Goal: Navigation & Orientation: Find specific page/section

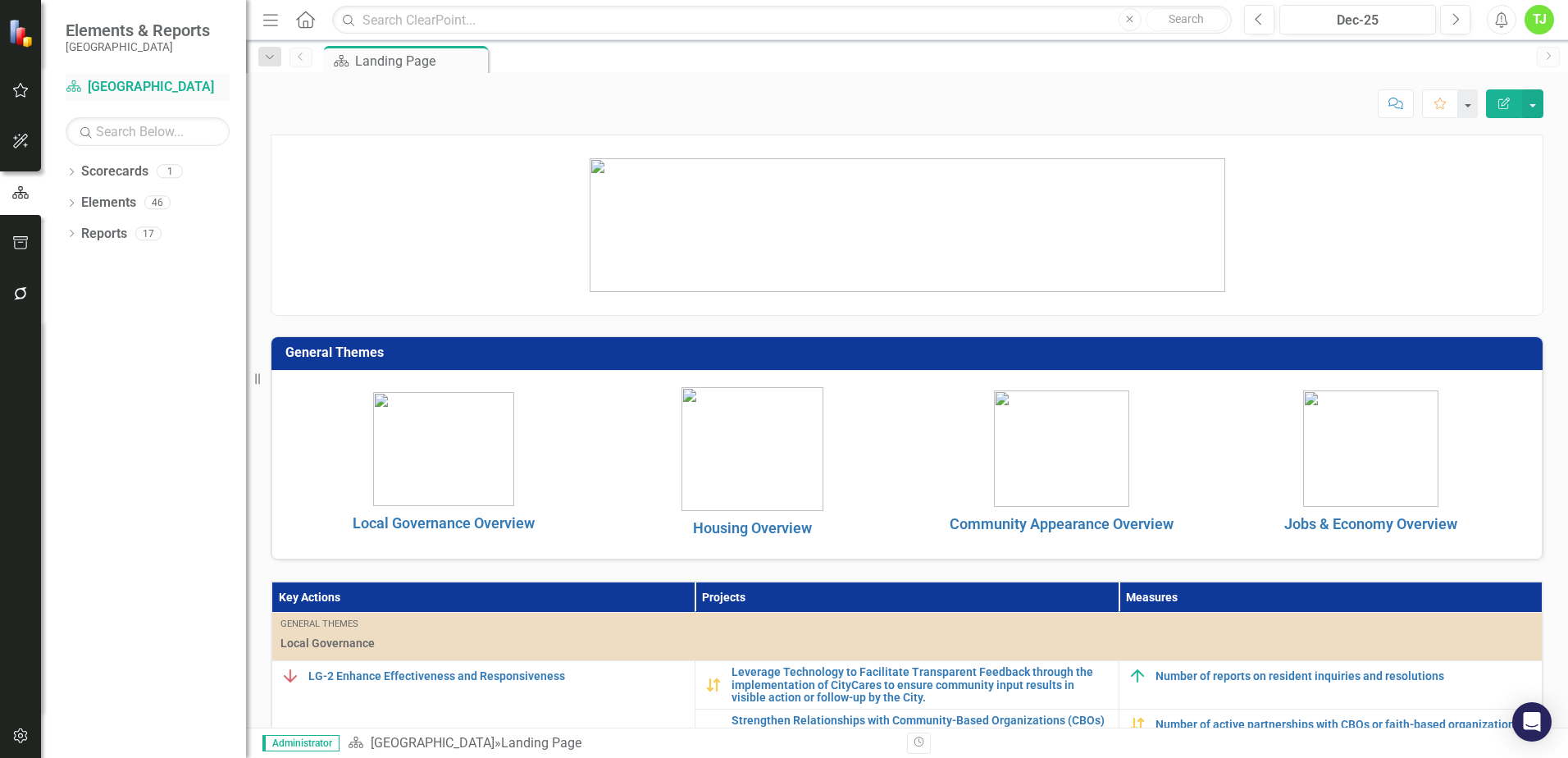
click at [131, 81] on link "Scorecard [GEOGRAPHIC_DATA]" at bounding box center [147, 87] width 164 height 19
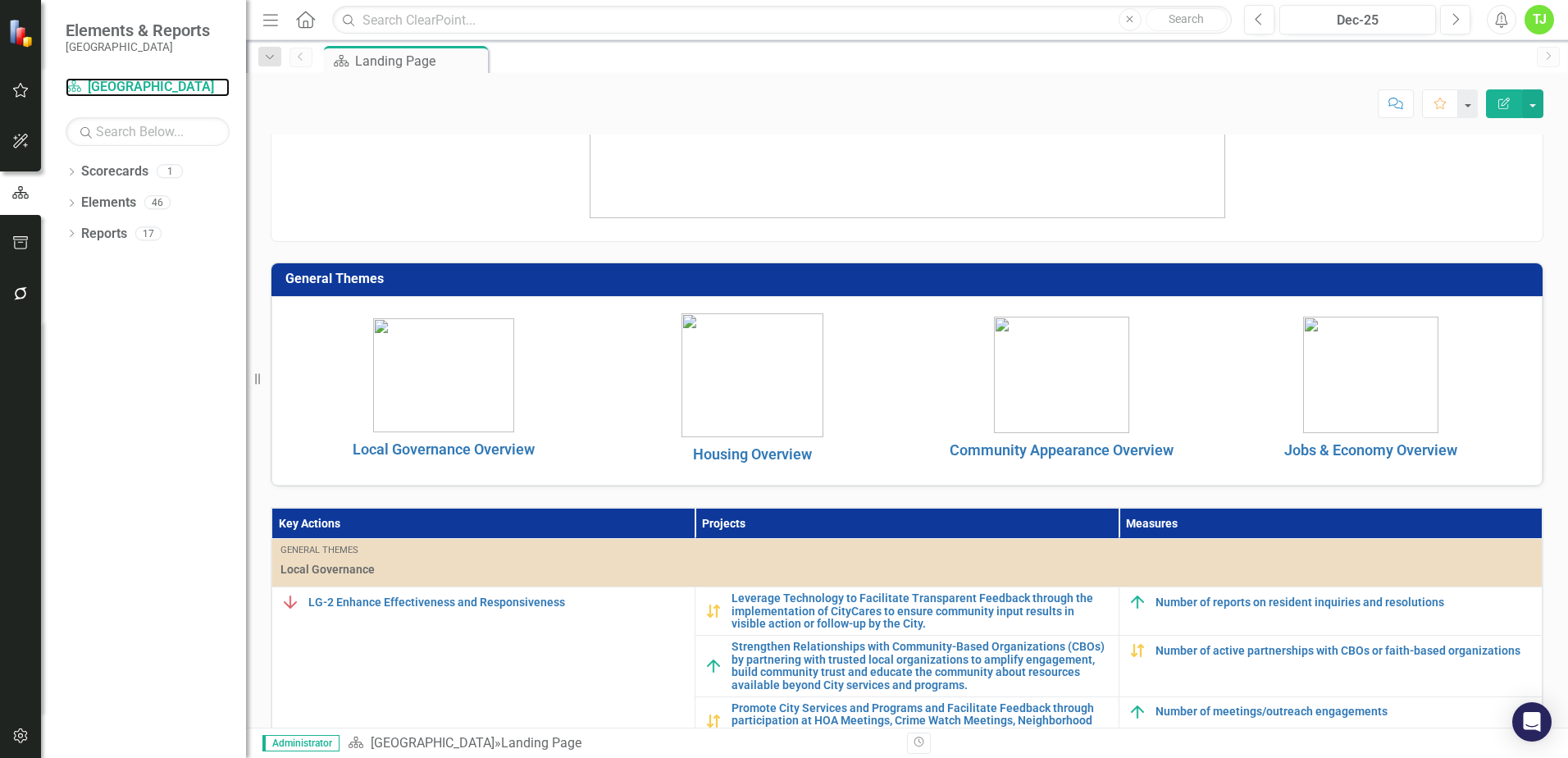
scroll to position [37, 0]
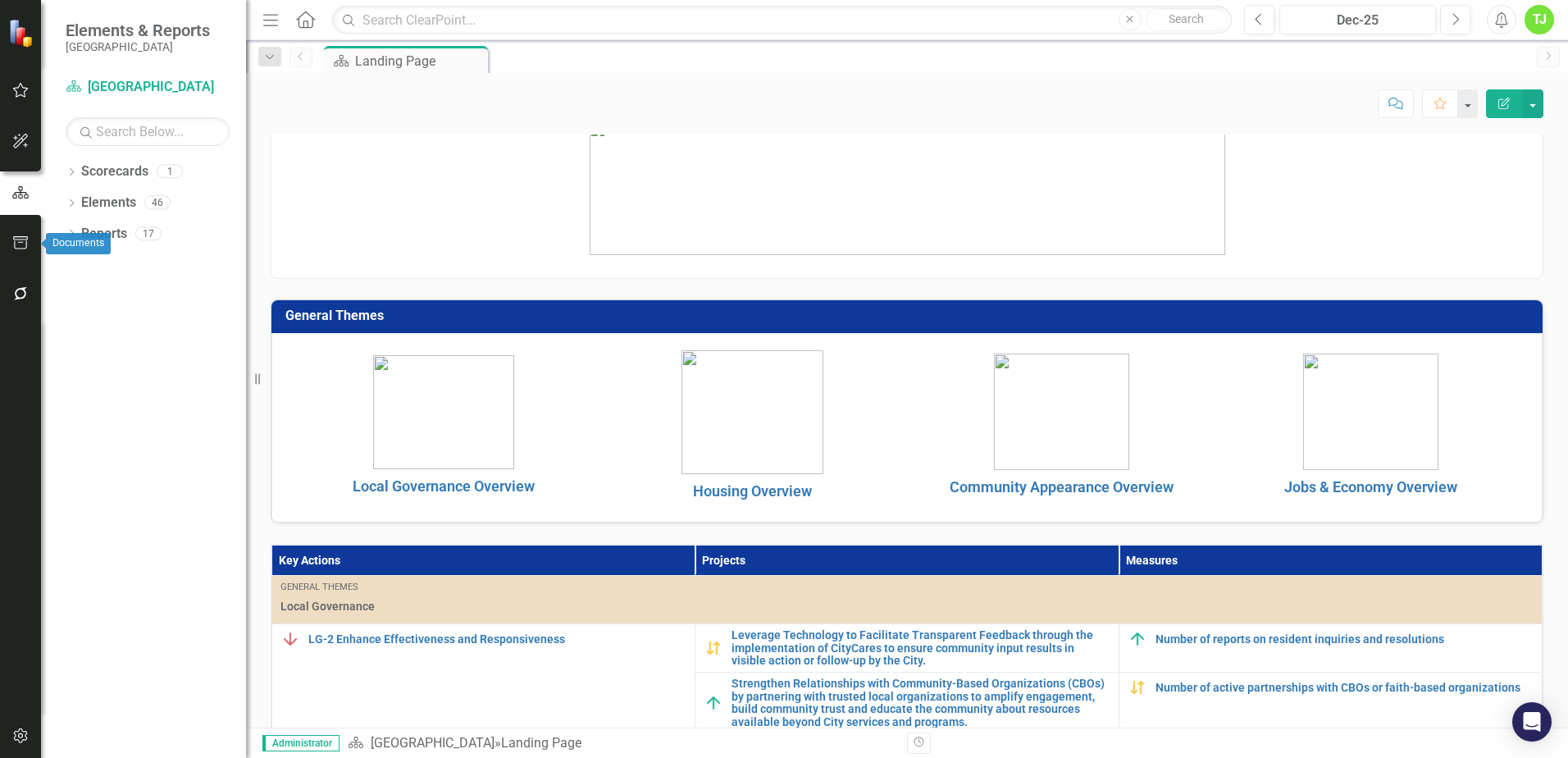
click at [19, 248] on icon "button" at bounding box center [21, 243] width 17 height 13
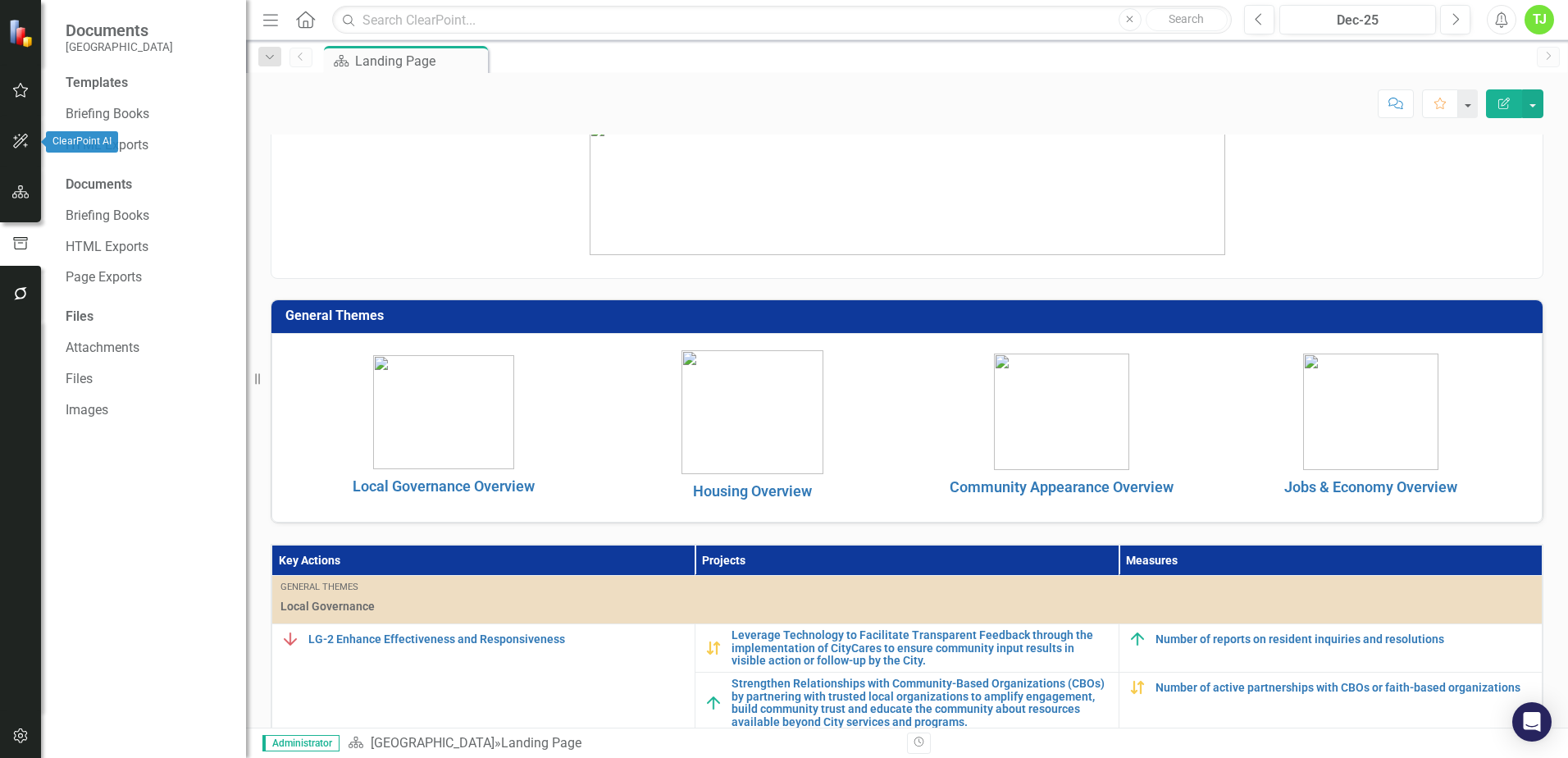
click at [28, 142] on icon "button" at bounding box center [21, 141] width 17 height 13
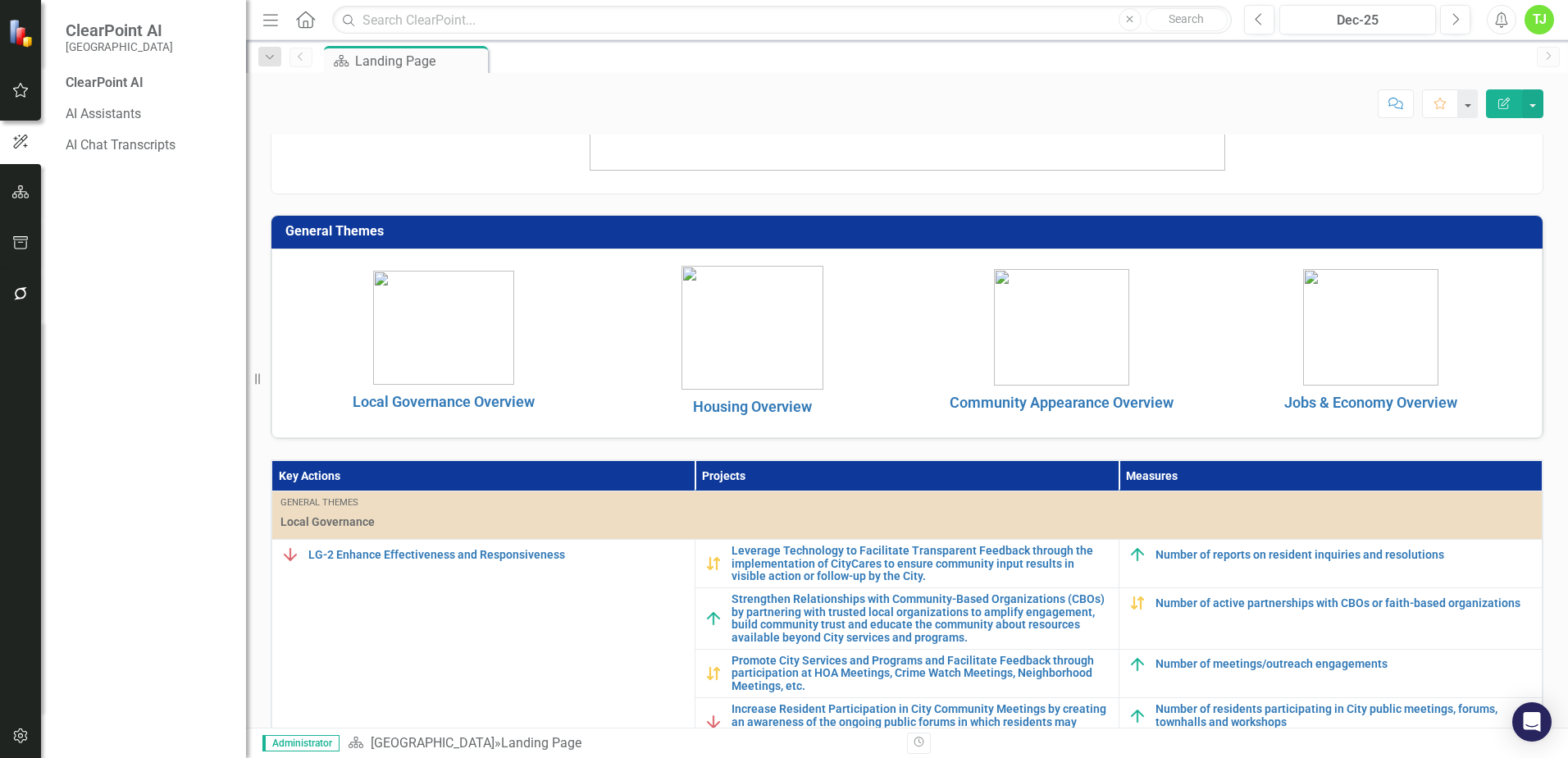
scroll to position [0, 0]
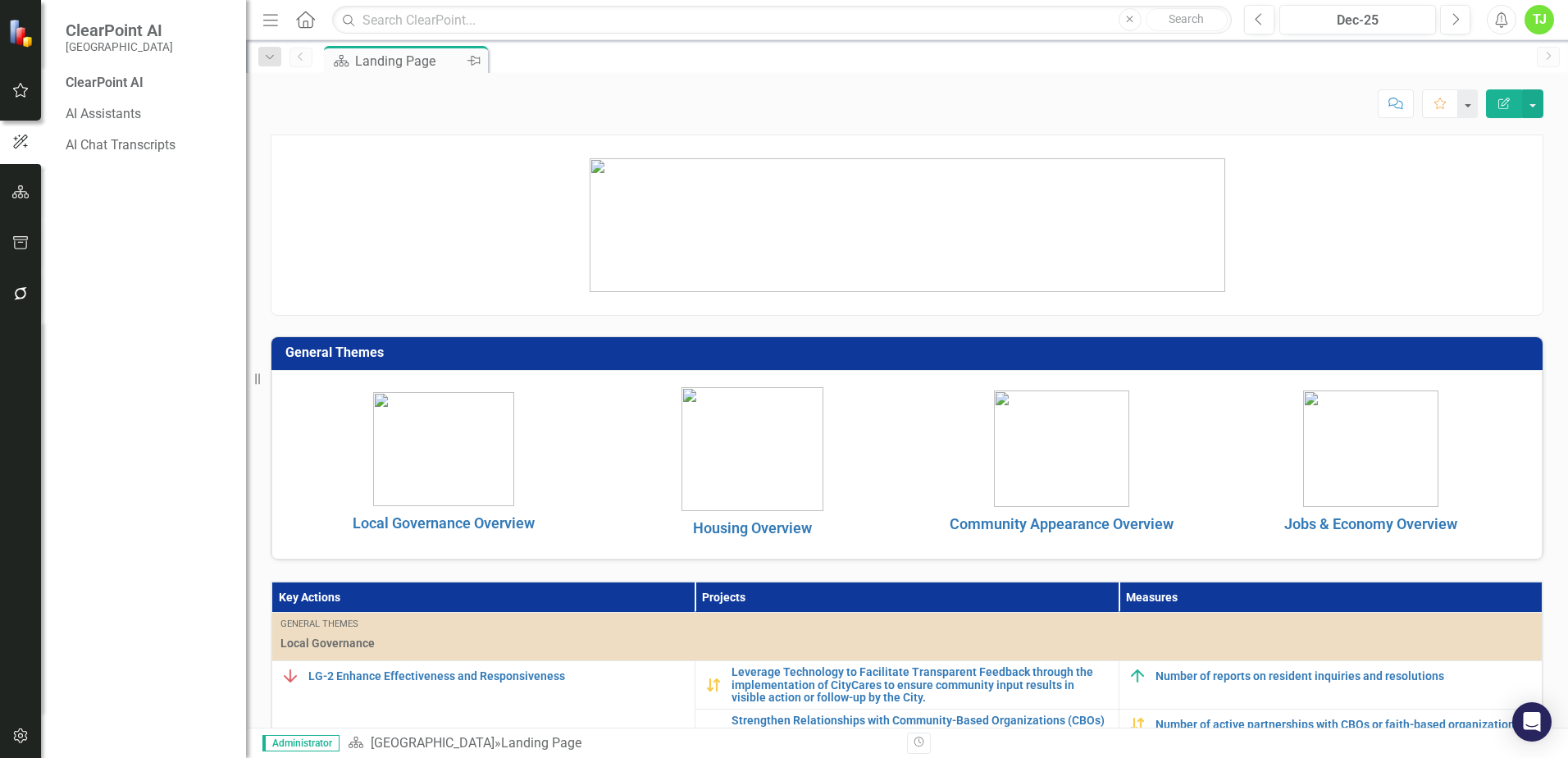
click at [393, 57] on div "Landing Page" at bounding box center [409, 61] width 109 height 20
click at [310, 57] on link "Previous" at bounding box center [301, 57] width 23 height 19
click at [302, 60] on icon at bounding box center [300, 57] width 4 height 9
click at [9, 37] on div at bounding box center [20, 33] width 41 height 65
click at [21, 31] on img at bounding box center [23, 34] width 29 height 29
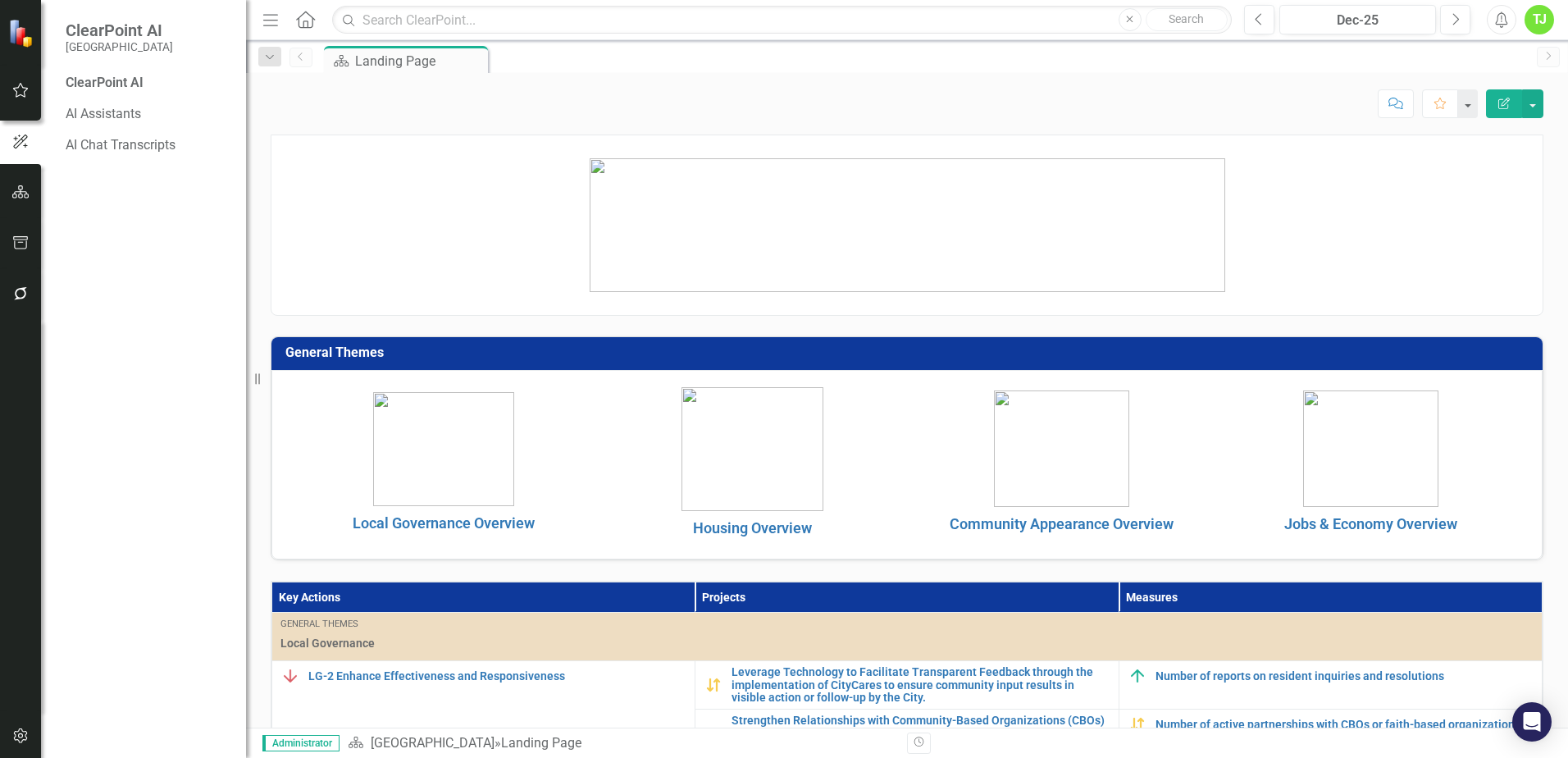
click at [93, 28] on span "ClearPoint AI" at bounding box center [119, 30] width 108 height 19
click at [109, 42] on small "[GEOGRAPHIC_DATA]" at bounding box center [119, 47] width 108 height 13
click at [19, 187] on icon "button" at bounding box center [21, 192] width 17 height 13
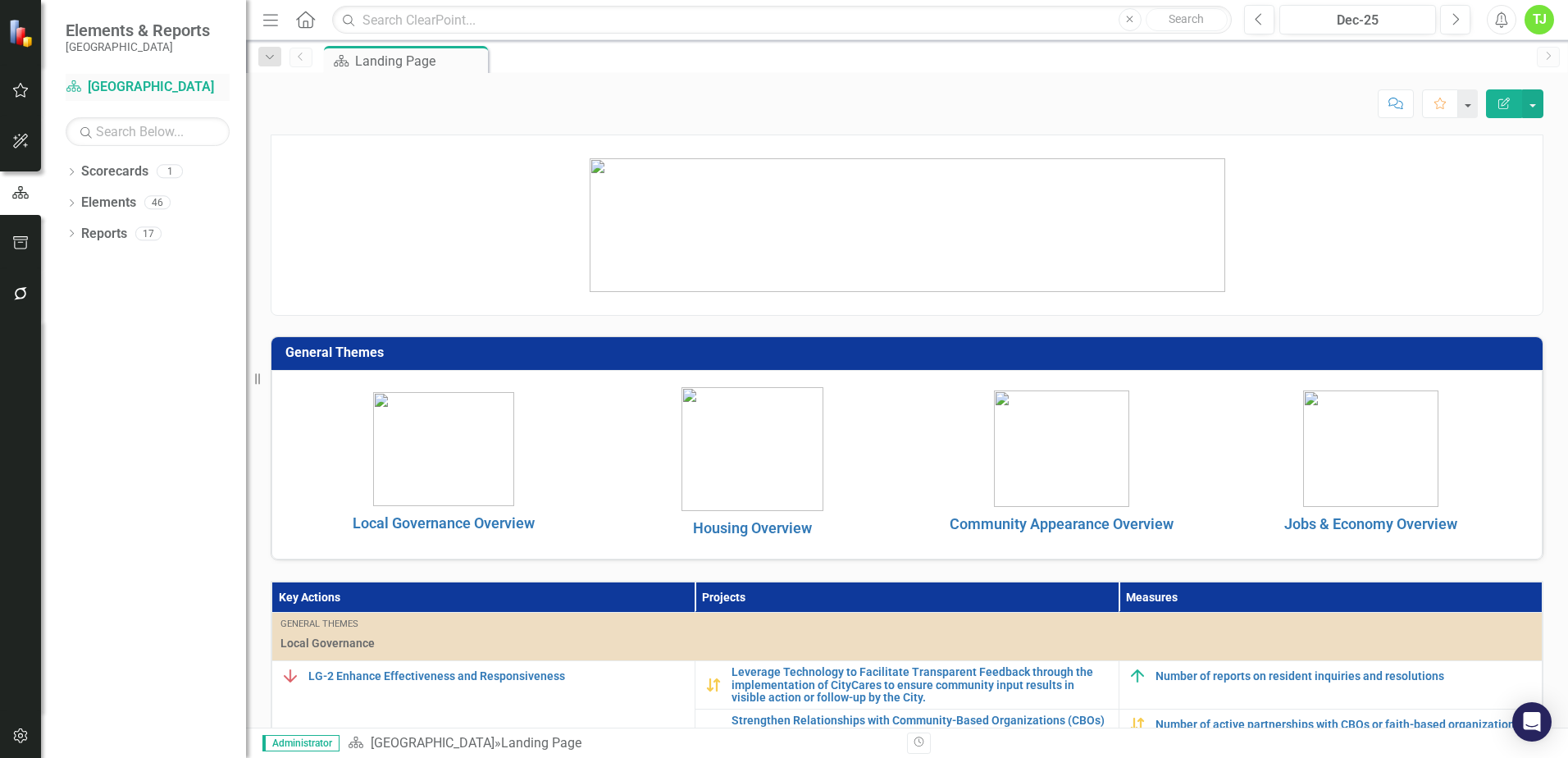
click at [104, 89] on link "Scorecard [GEOGRAPHIC_DATA]" at bounding box center [147, 87] width 164 height 19
click at [135, 166] on link "Scorecards" at bounding box center [114, 172] width 67 height 19
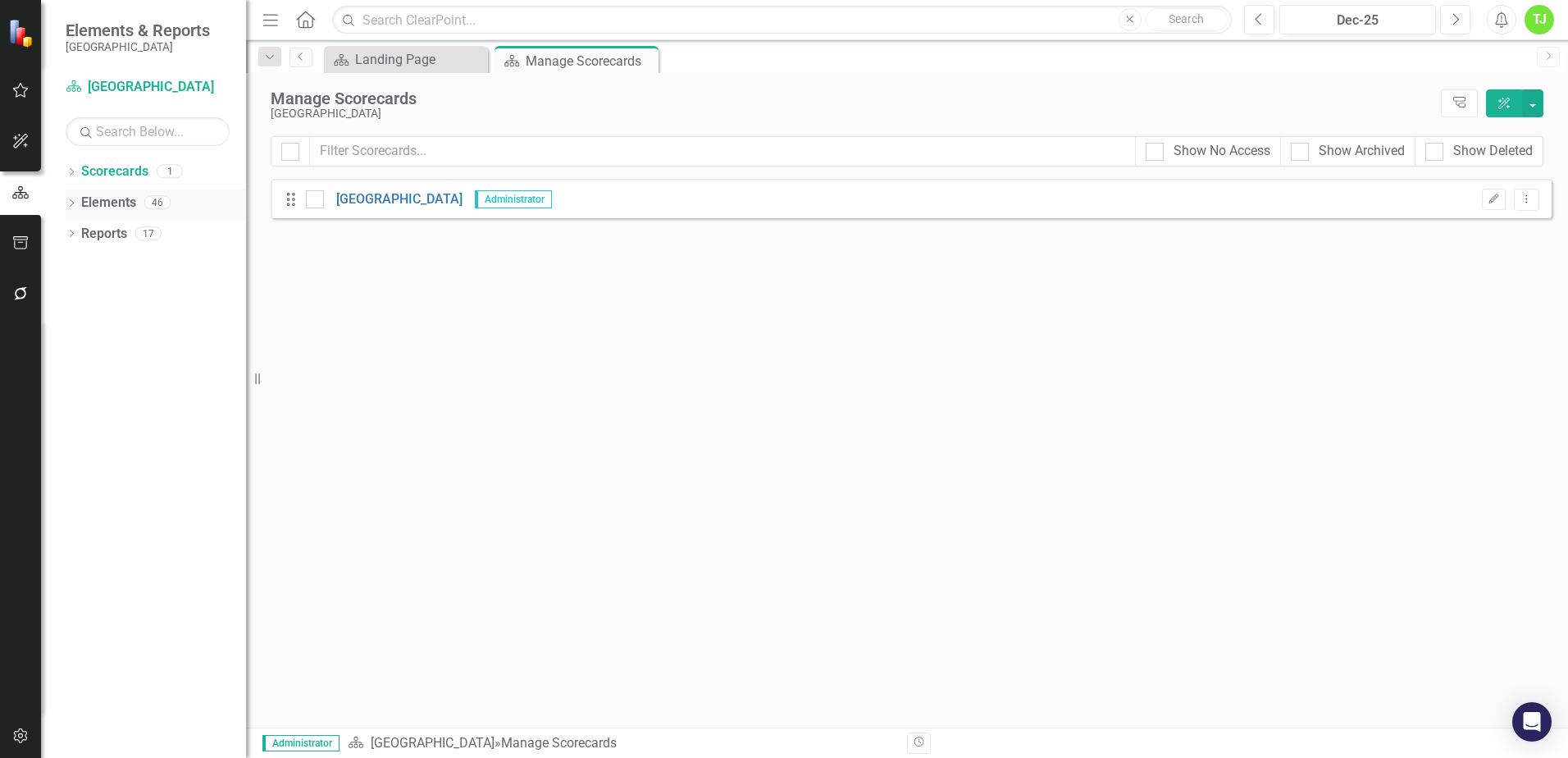
click at [116, 201] on link "Elements" at bounding box center [108, 203] width 55 height 19
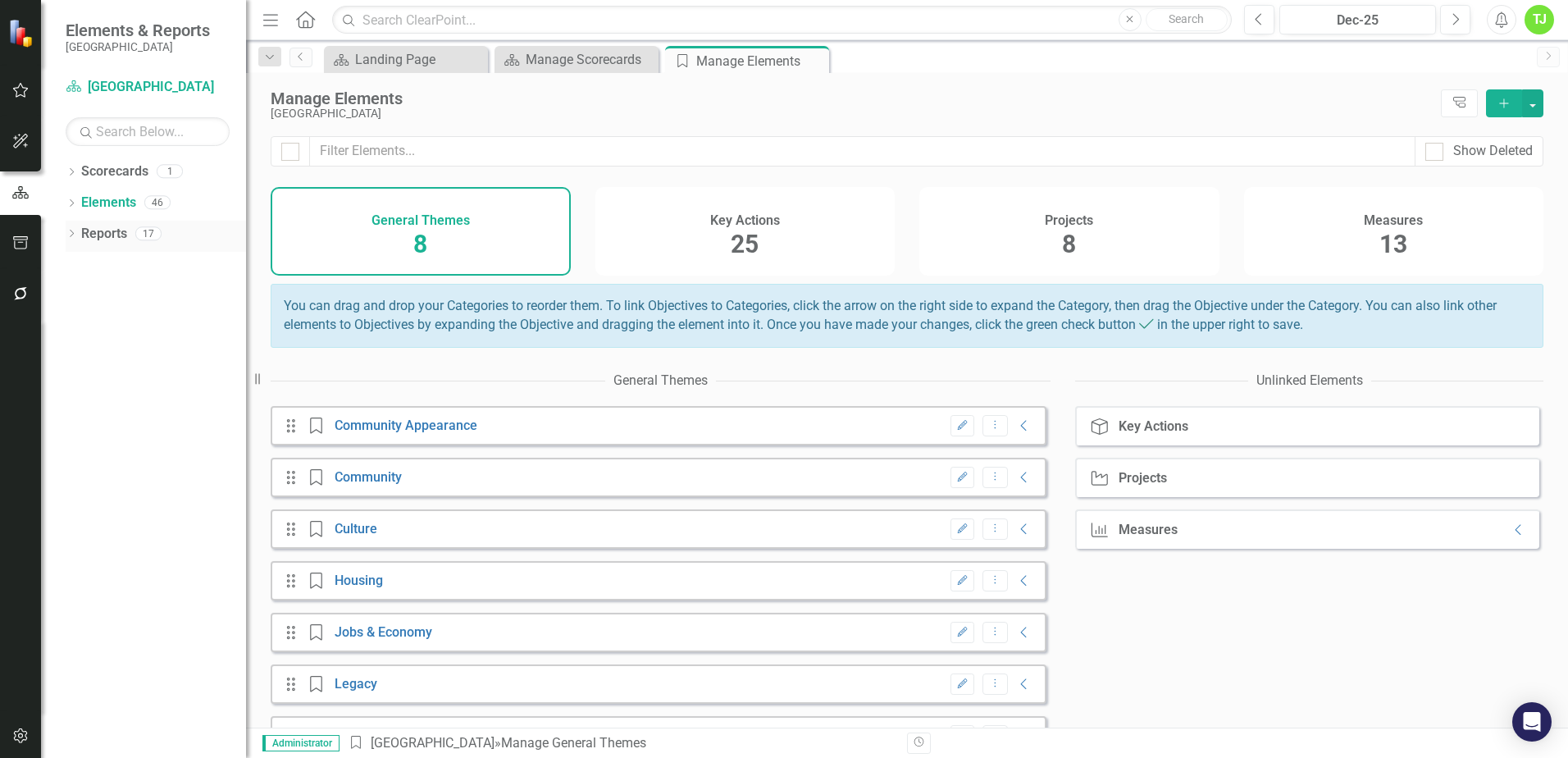
click at [122, 239] on link "Reports" at bounding box center [104, 234] width 46 height 19
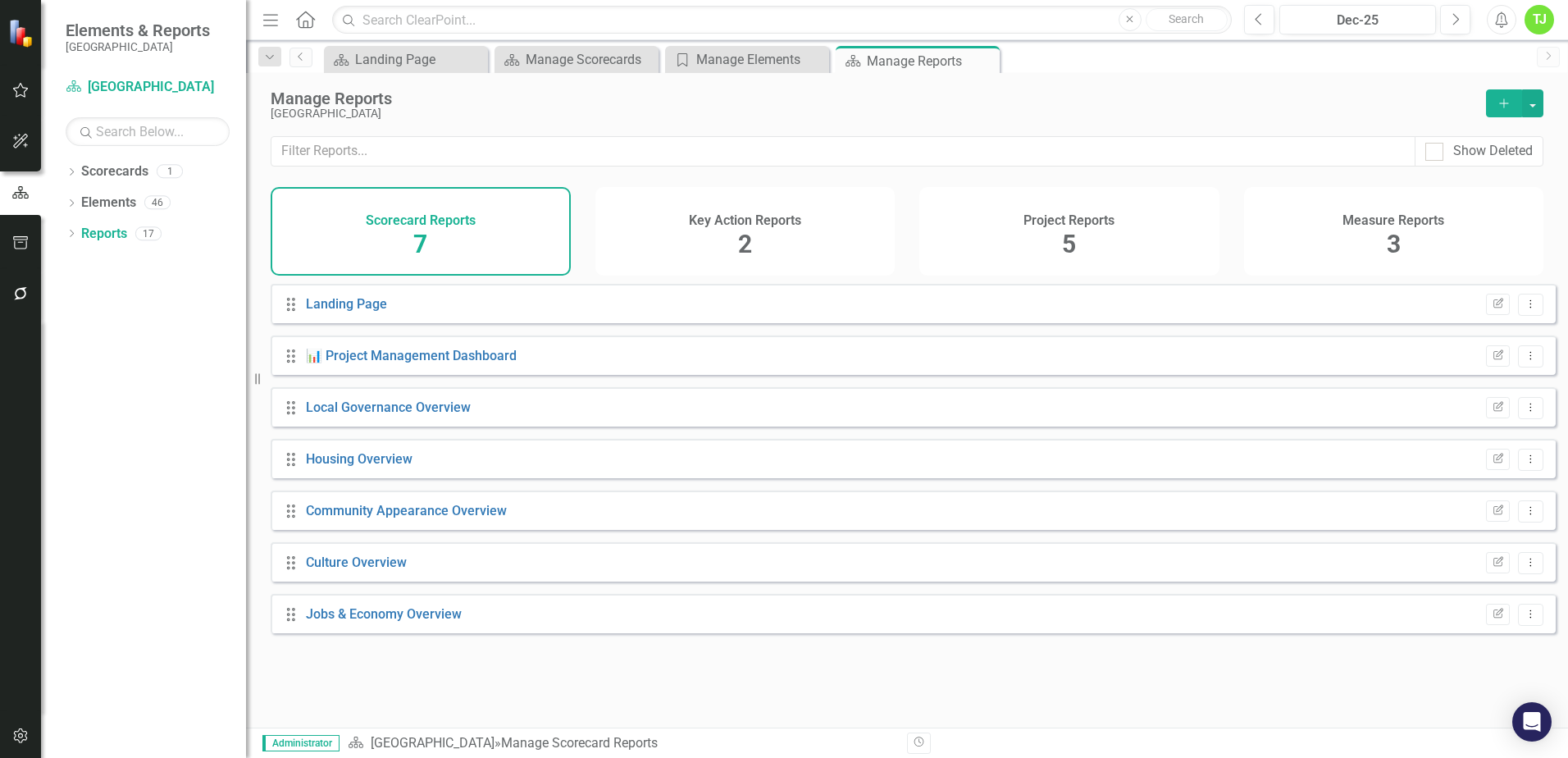
click at [305, 17] on icon "Home" at bounding box center [305, 19] width 21 height 17
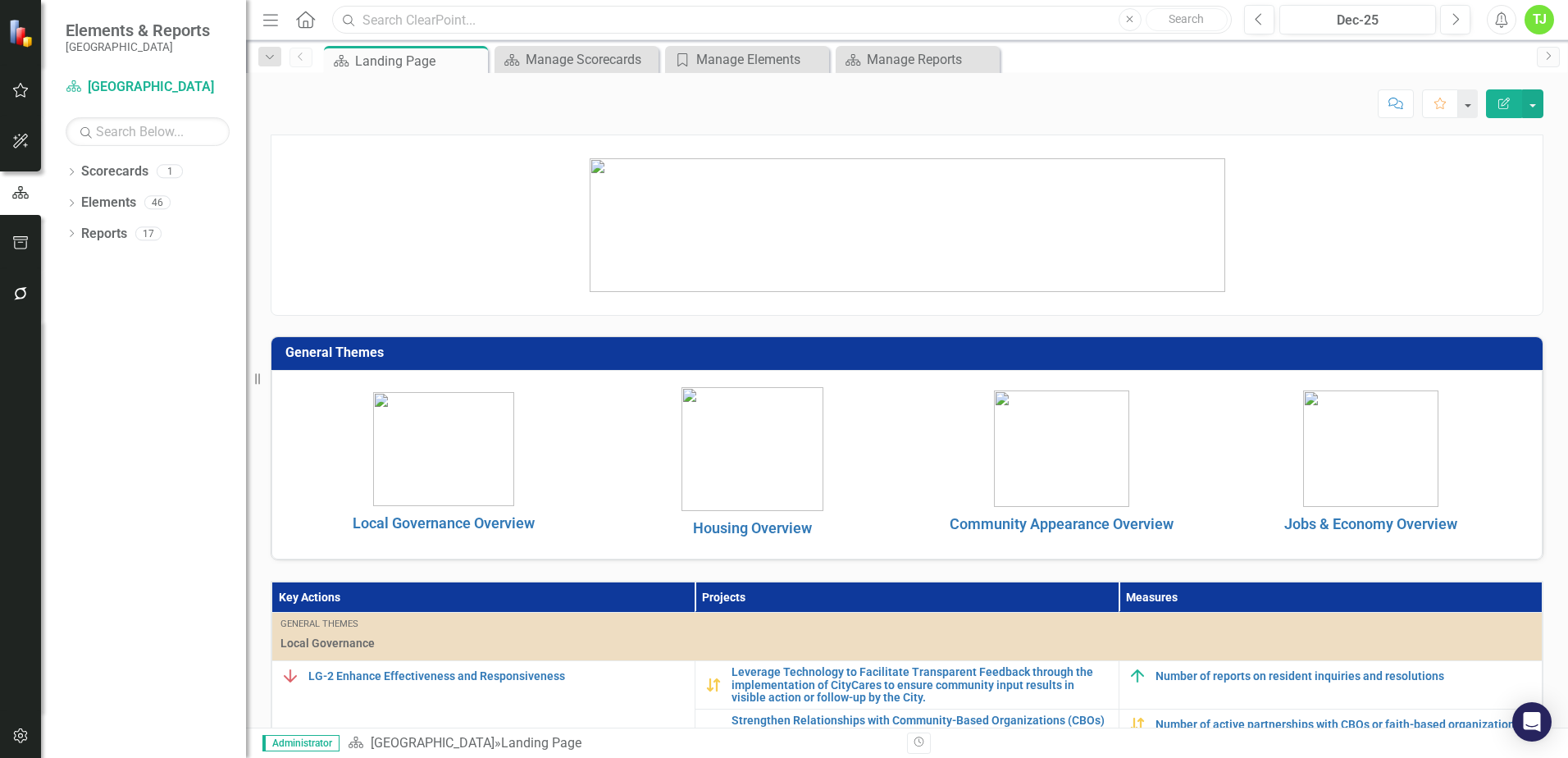
click at [428, 14] on input "text" at bounding box center [782, 20] width 899 height 29
click at [1345, 464] on img at bounding box center [1370, 448] width 135 height 116
click at [1345, 461] on img at bounding box center [1370, 448] width 135 height 116
click at [1339, 506] on img at bounding box center [1370, 448] width 135 height 116
click at [1378, 523] on link "Jobs & Economy Overview" at bounding box center [1370, 524] width 173 height 17
